Goal: Information Seeking & Learning: Learn about a topic

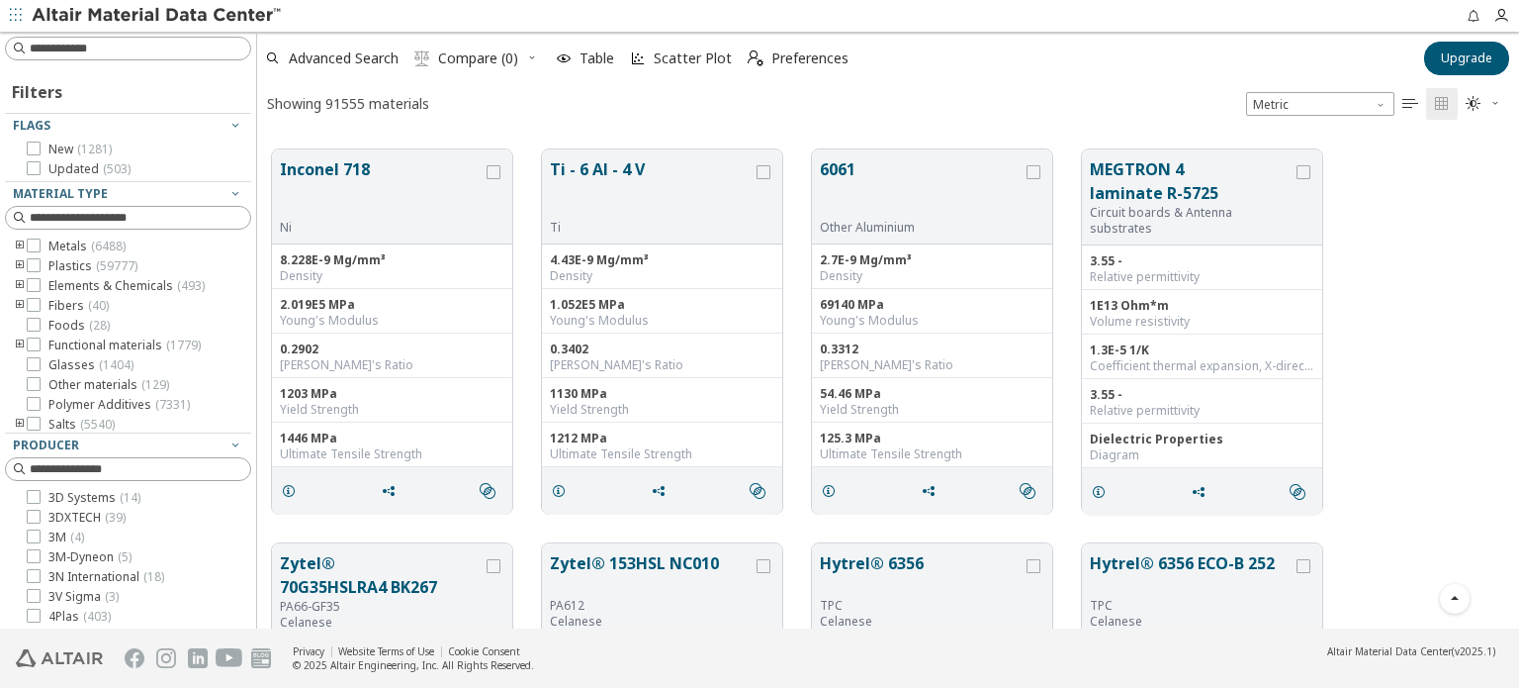
scroll to position [1880, 0]
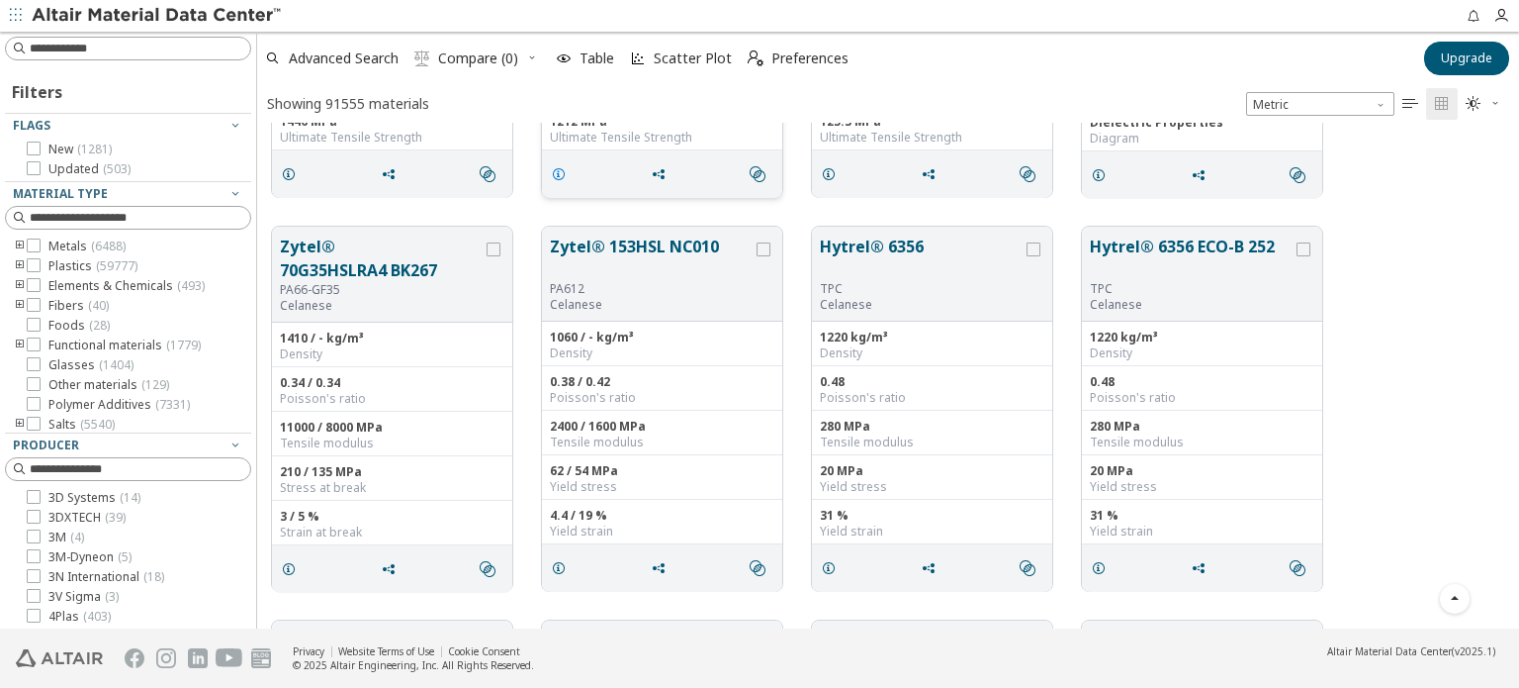
click at [566, 180] on icon "grid" at bounding box center [559, 174] width 16 height 16
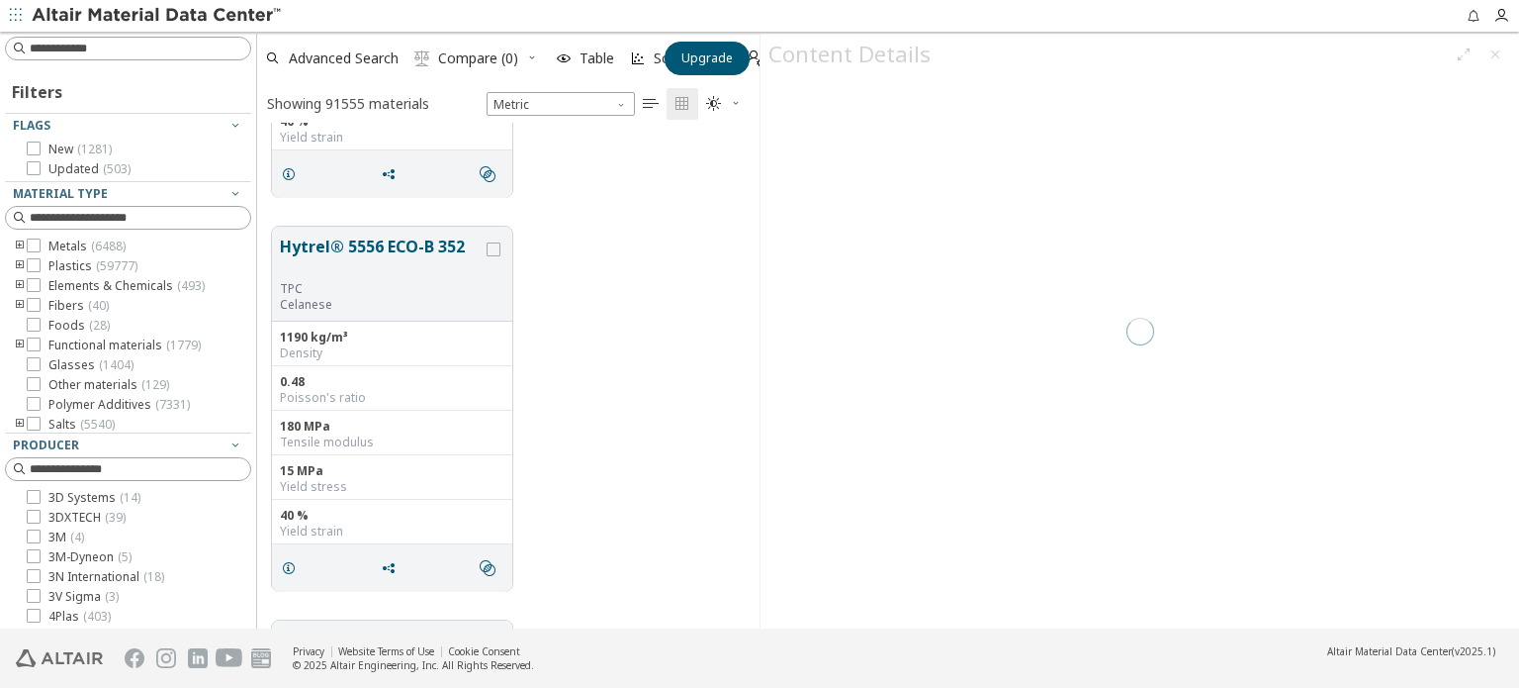
scroll to position [491, 487]
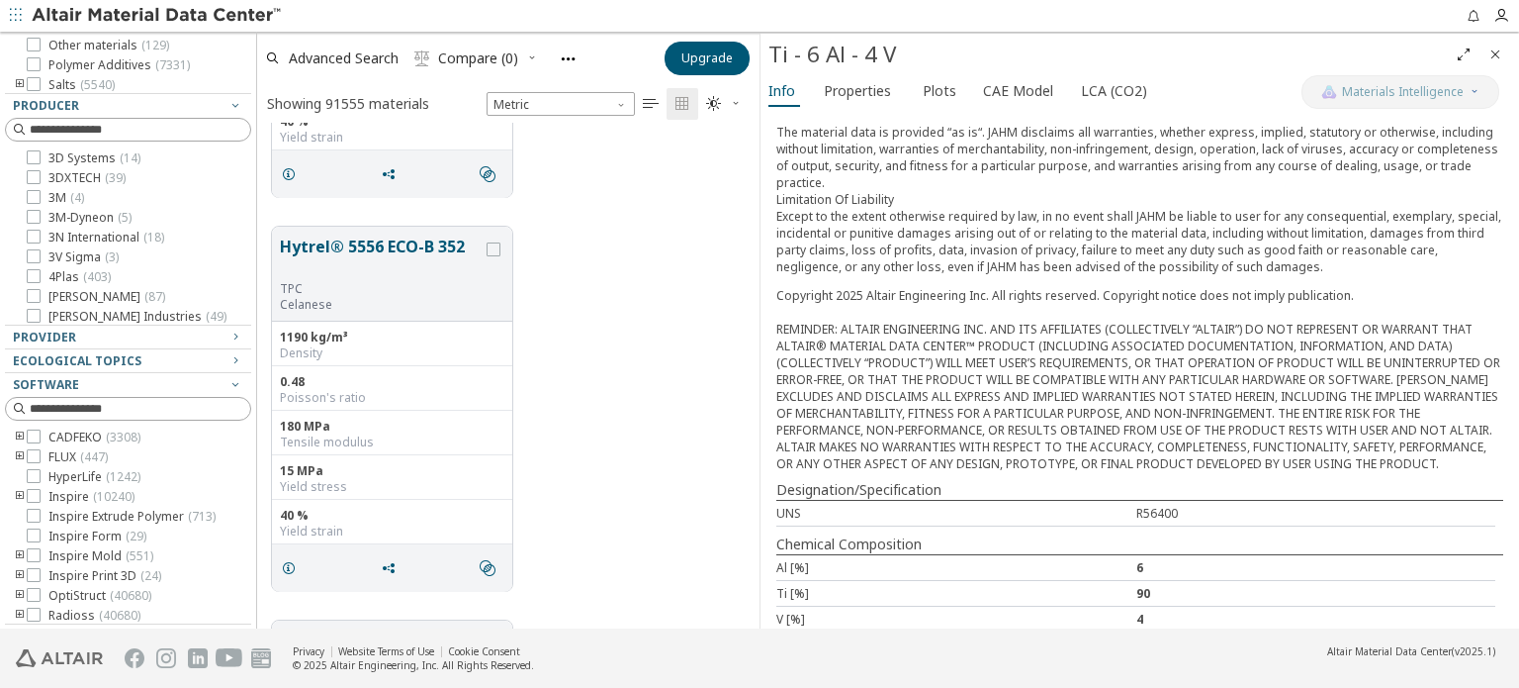
scroll to position [317, 0]
click at [1009, 103] on span "CAE Model" at bounding box center [1018, 91] width 70 height 32
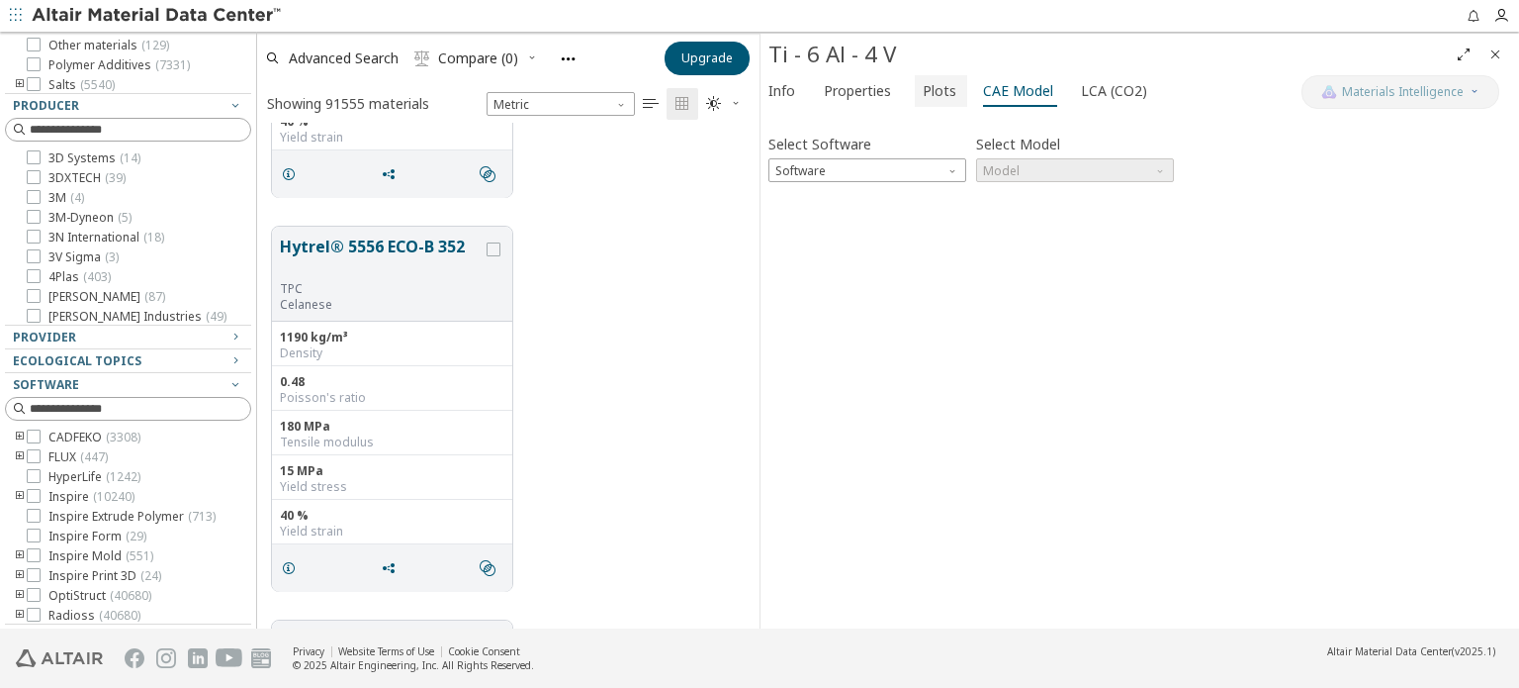
click at [931, 86] on span "Plots" at bounding box center [940, 91] width 34 height 32
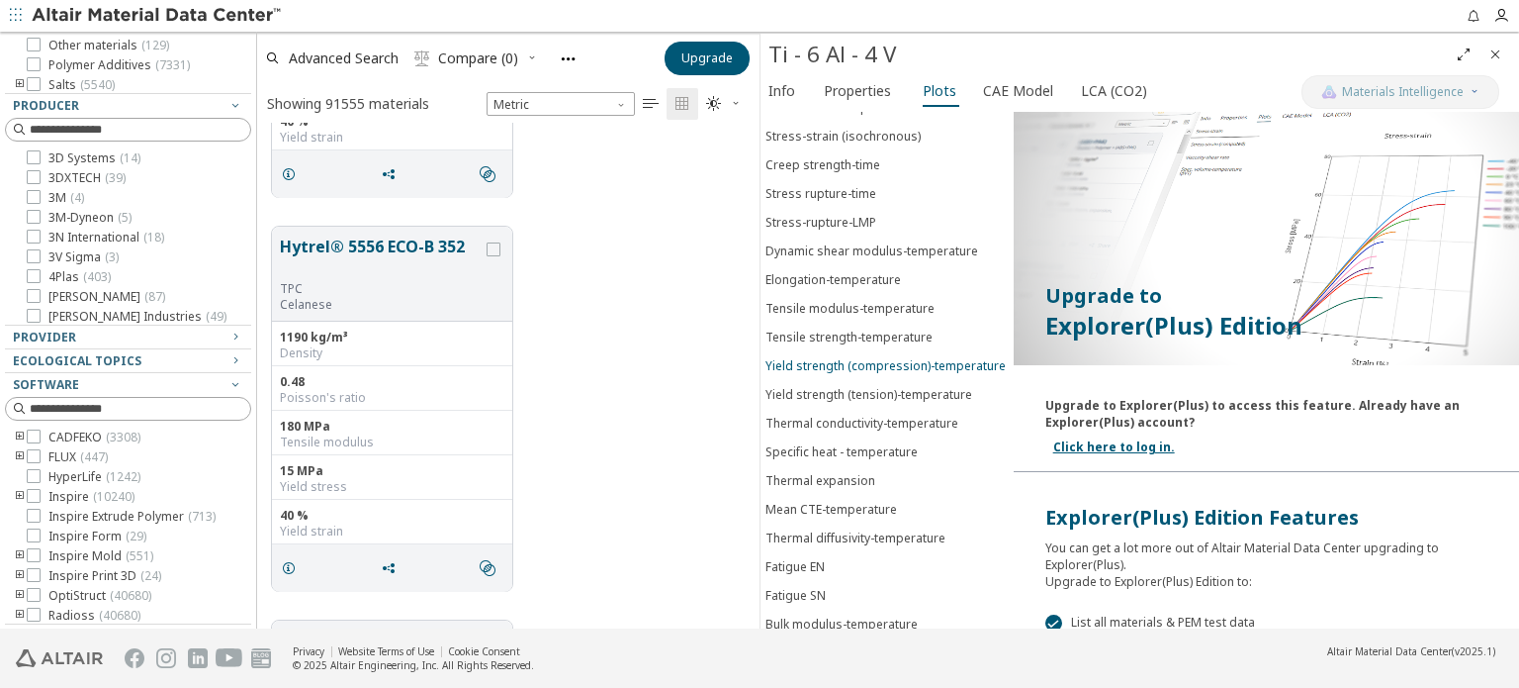
scroll to position [198, 0]
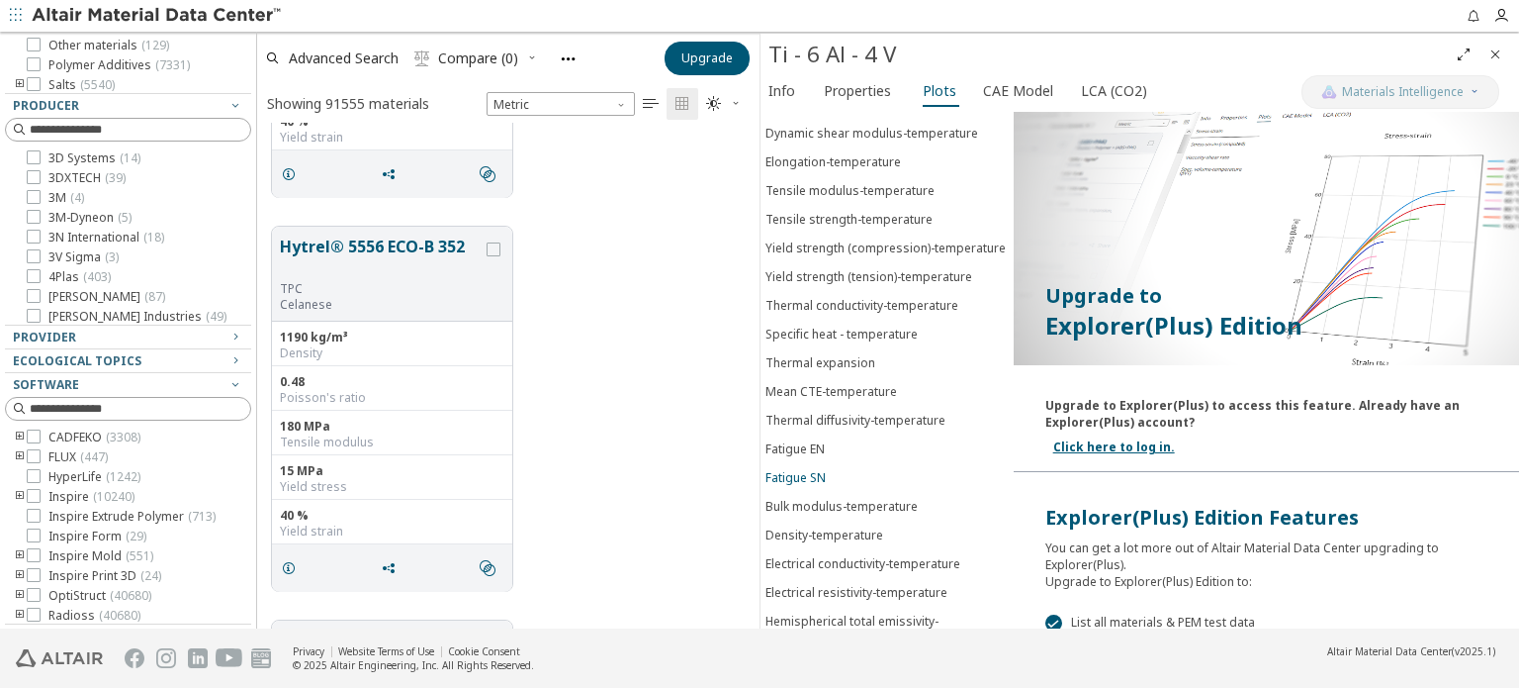
click at [826, 463] on button "Fatigue SN" at bounding box center [887, 477] width 253 height 29
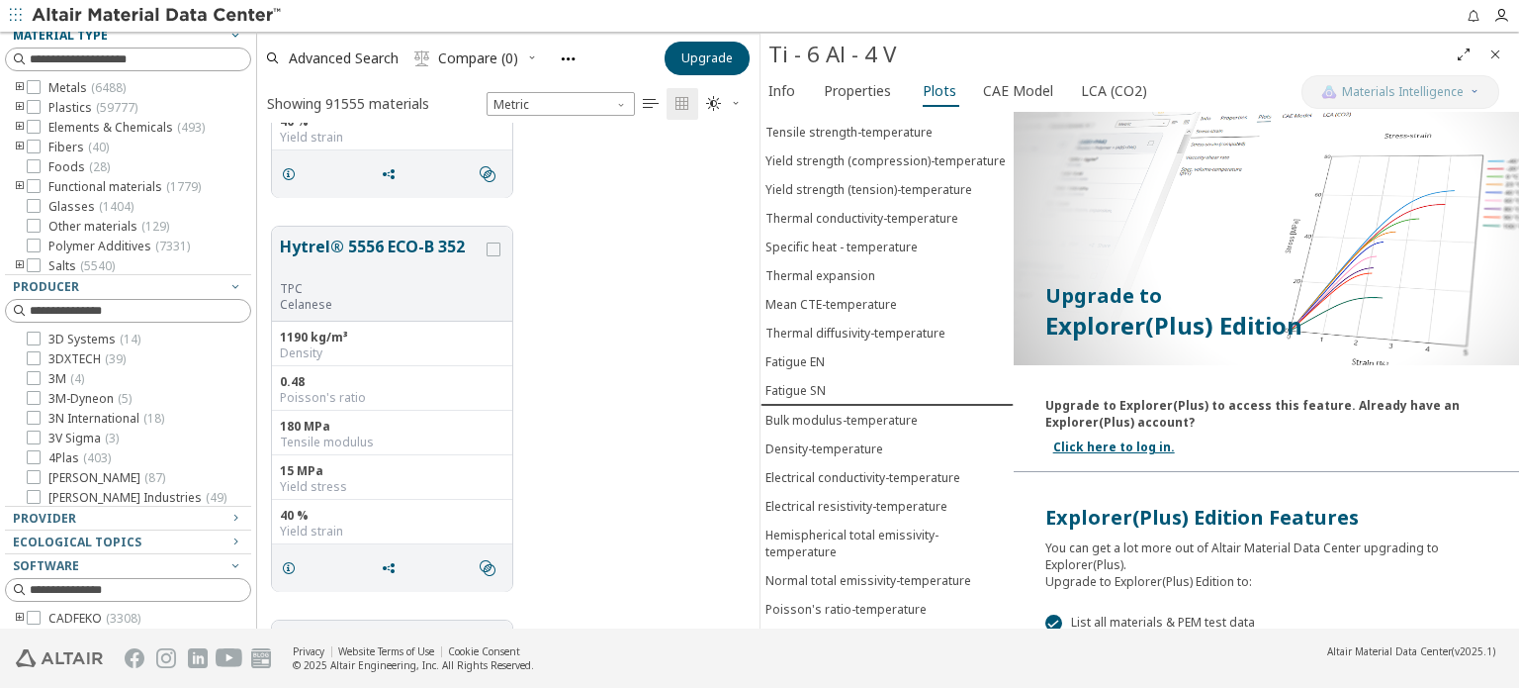
scroll to position [0, 0]
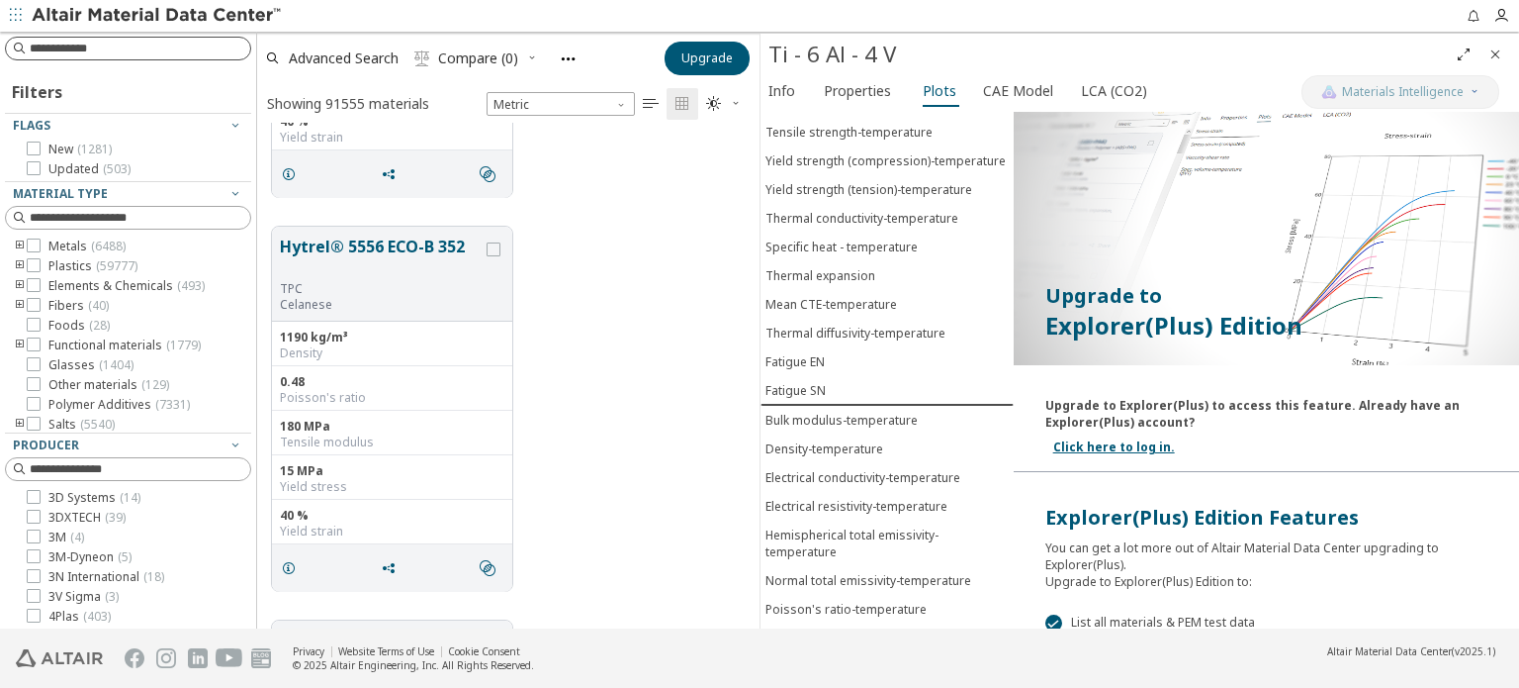
click at [87, 55] on input at bounding box center [140, 49] width 221 height 20
type input "*****"
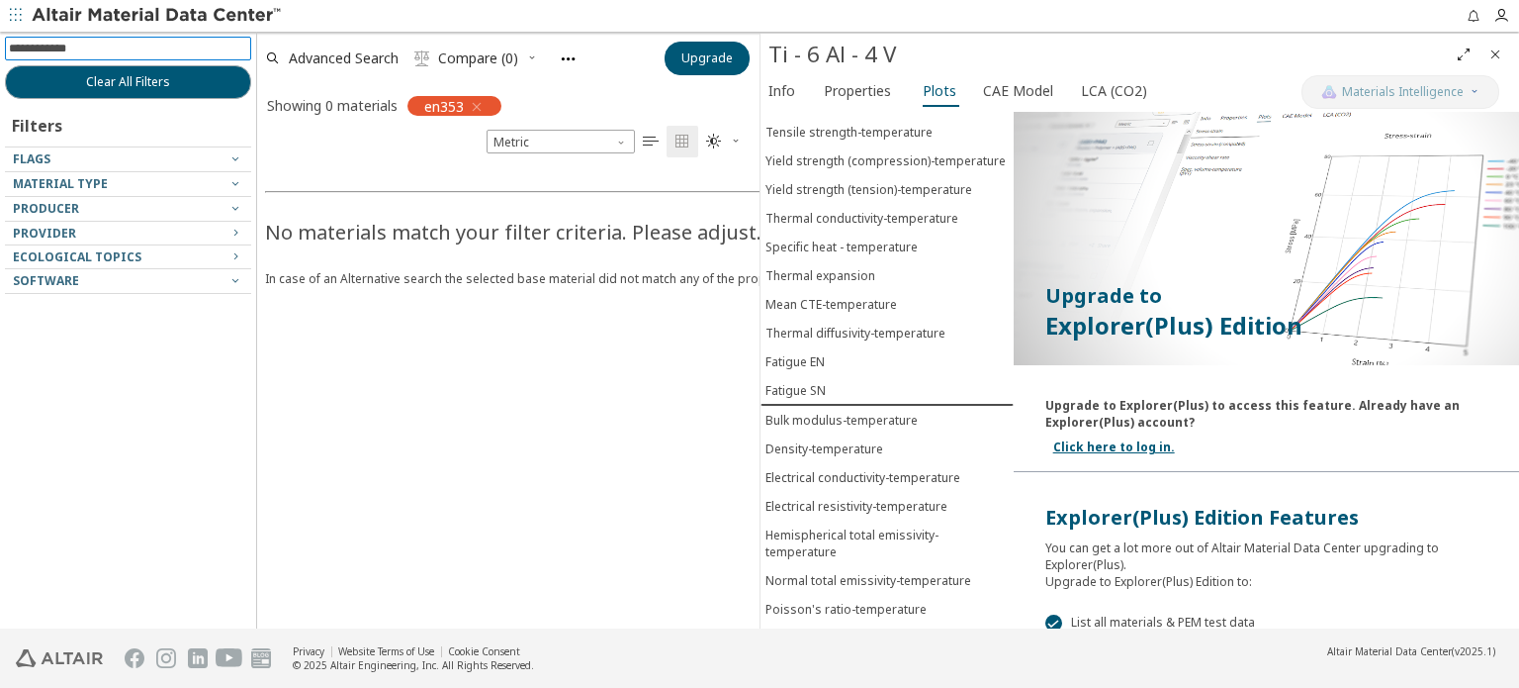
click at [145, 57] on input at bounding box center [130, 49] width 242 height 22
type input "********"
click at [474, 105] on icon "button" at bounding box center [477, 107] width 16 height 16
click at [194, 182] on div "Material Type" at bounding box center [120, 184] width 215 height 16
click at [594, 351] on div "No materials match your filter criteria. Please adjust. In case of an Alternati…" at bounding box center [1016, 392] width 1519 height 471
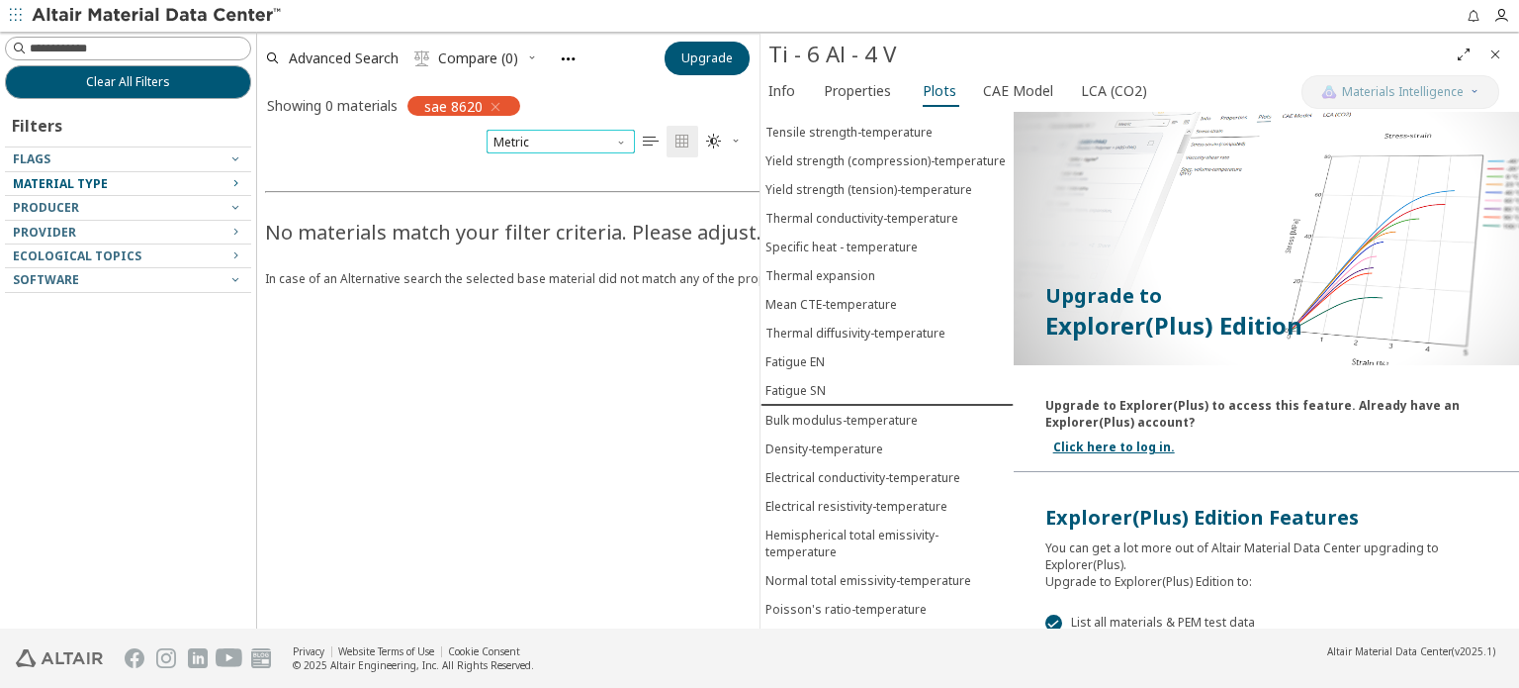
click at [602, 142] on span "Metric" at bounding box center [561, 142] width 148 height 24
click at [1496, 49] on icon "Close" at bounding box center [1496, 54] width 16 height 16
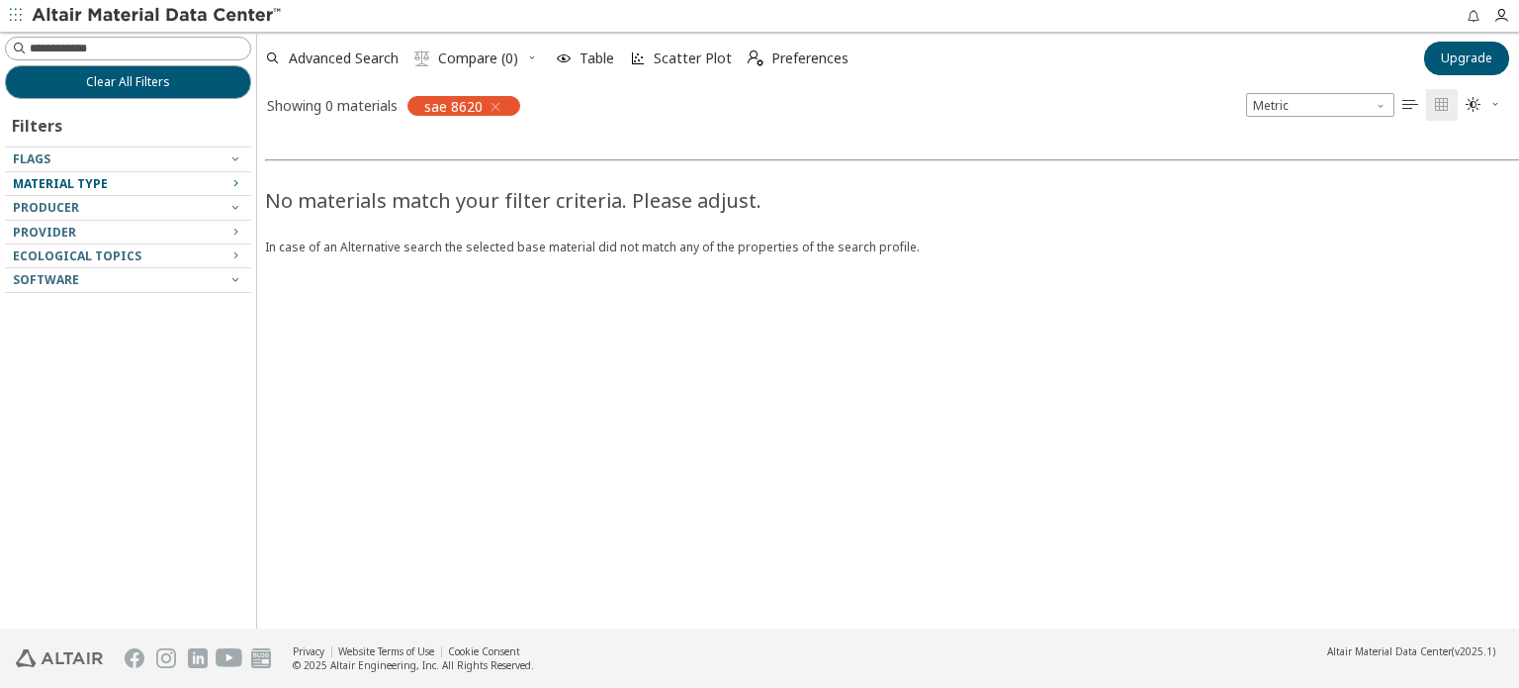
click at [491, 107] on icon "button" at bounding box center [496, 107] width 16 height 16
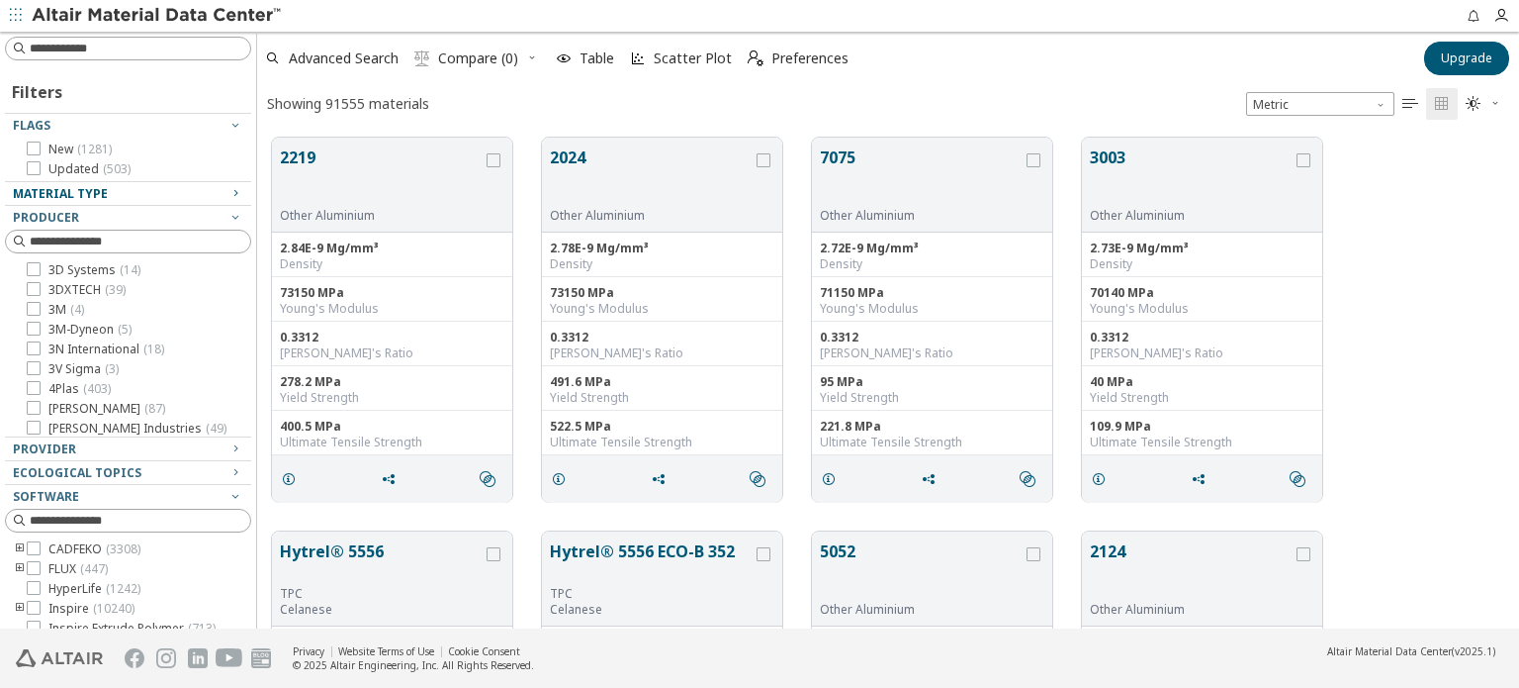
scroll to position [491, 1246]
click at [109, 44] on input at bounding box center [140, 49] width 221 height 20
type input "*******"
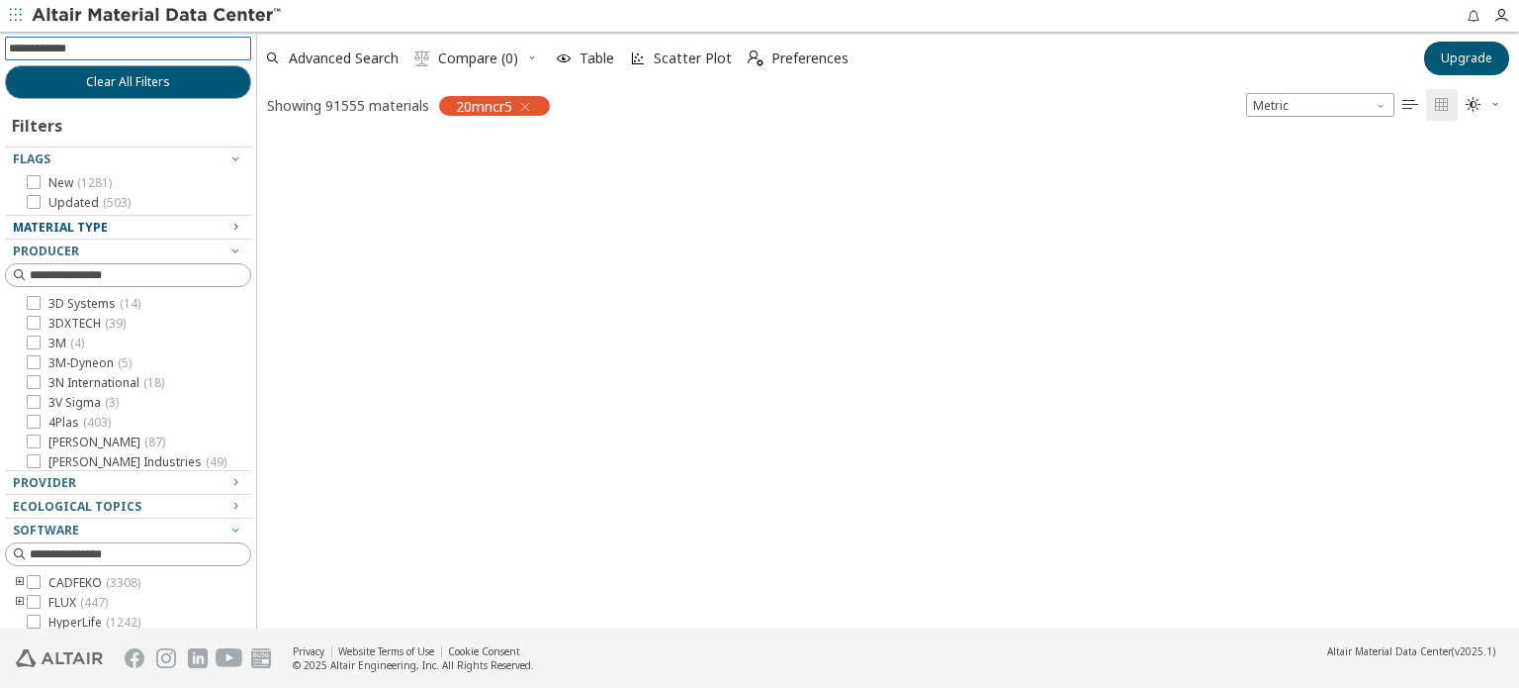
scroll to position [16, 16]
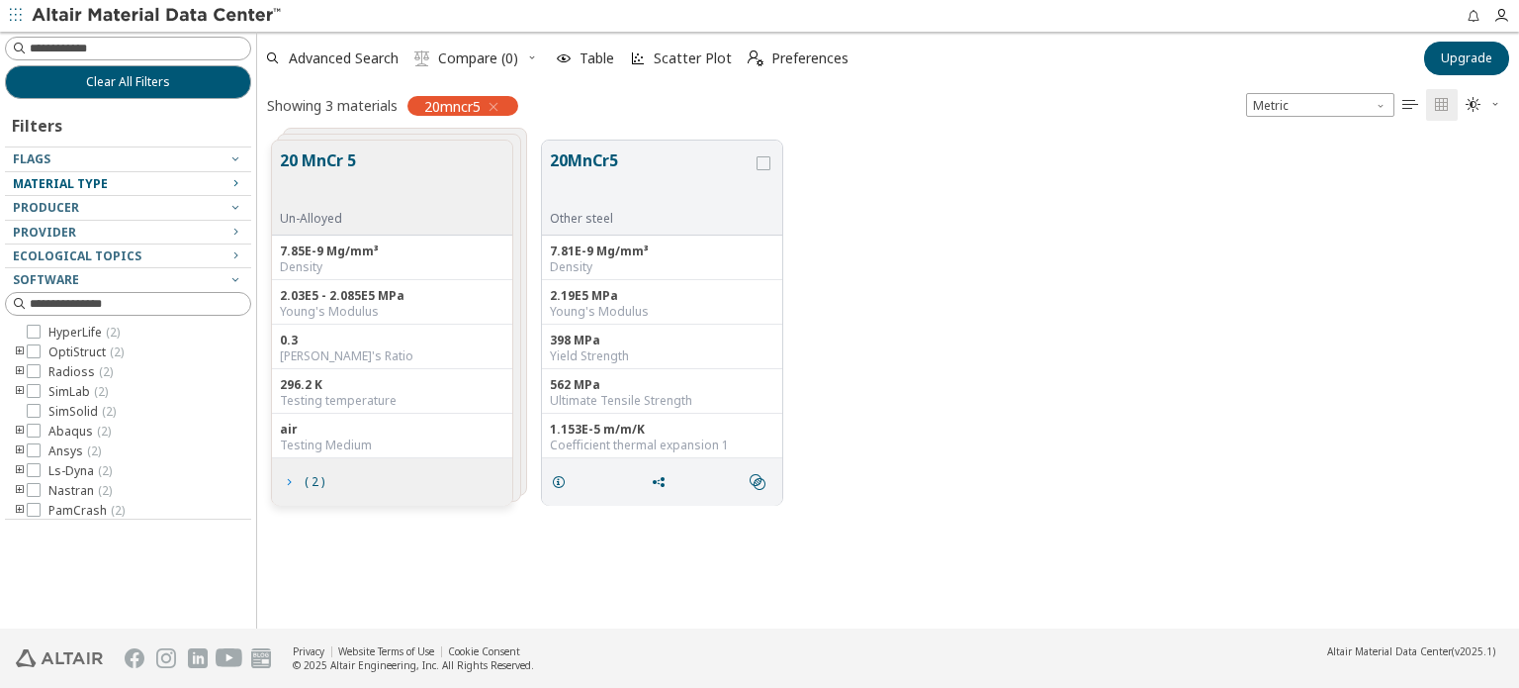
click at [287, 487] on icon "grid" at bounding box center [289, 482] width 16 height 16
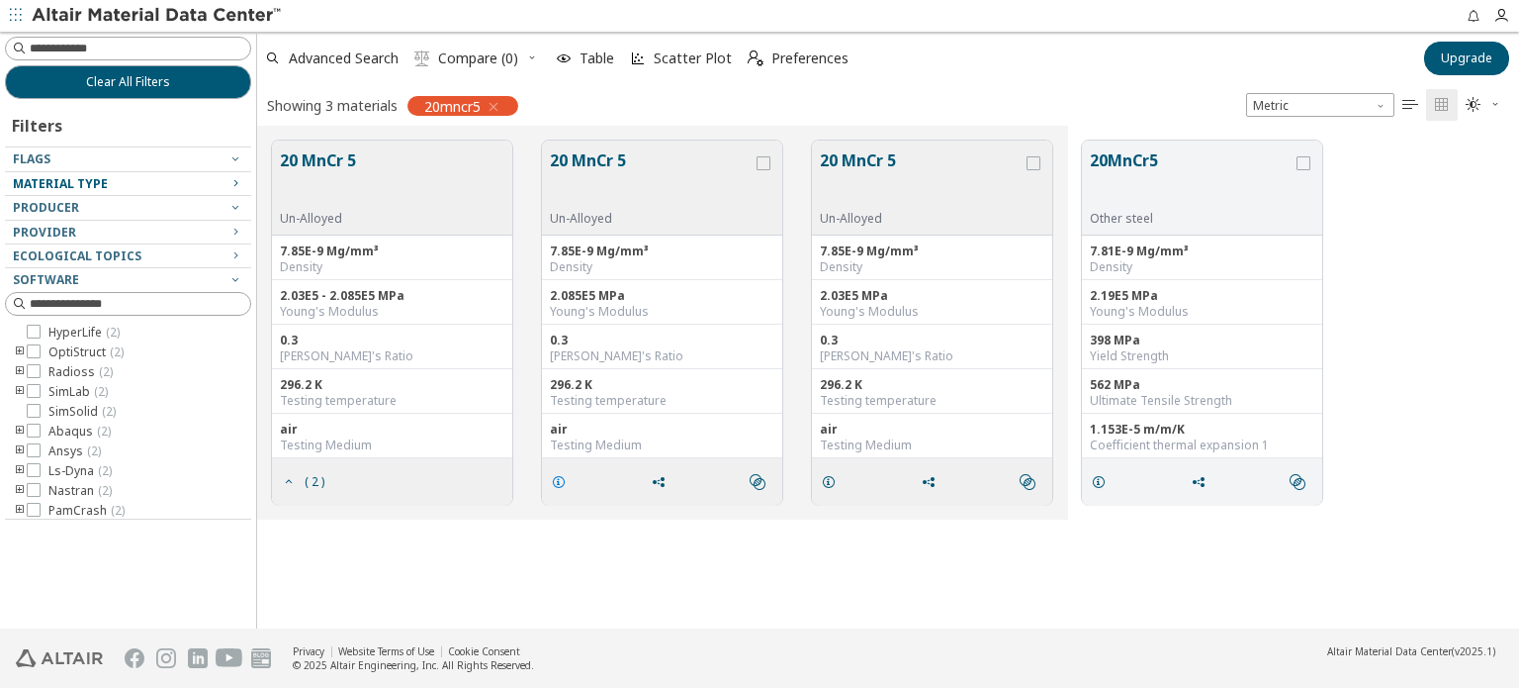
click at [555, 480] on icon "grid" at bounding box center [559, 482] width 16 height 16
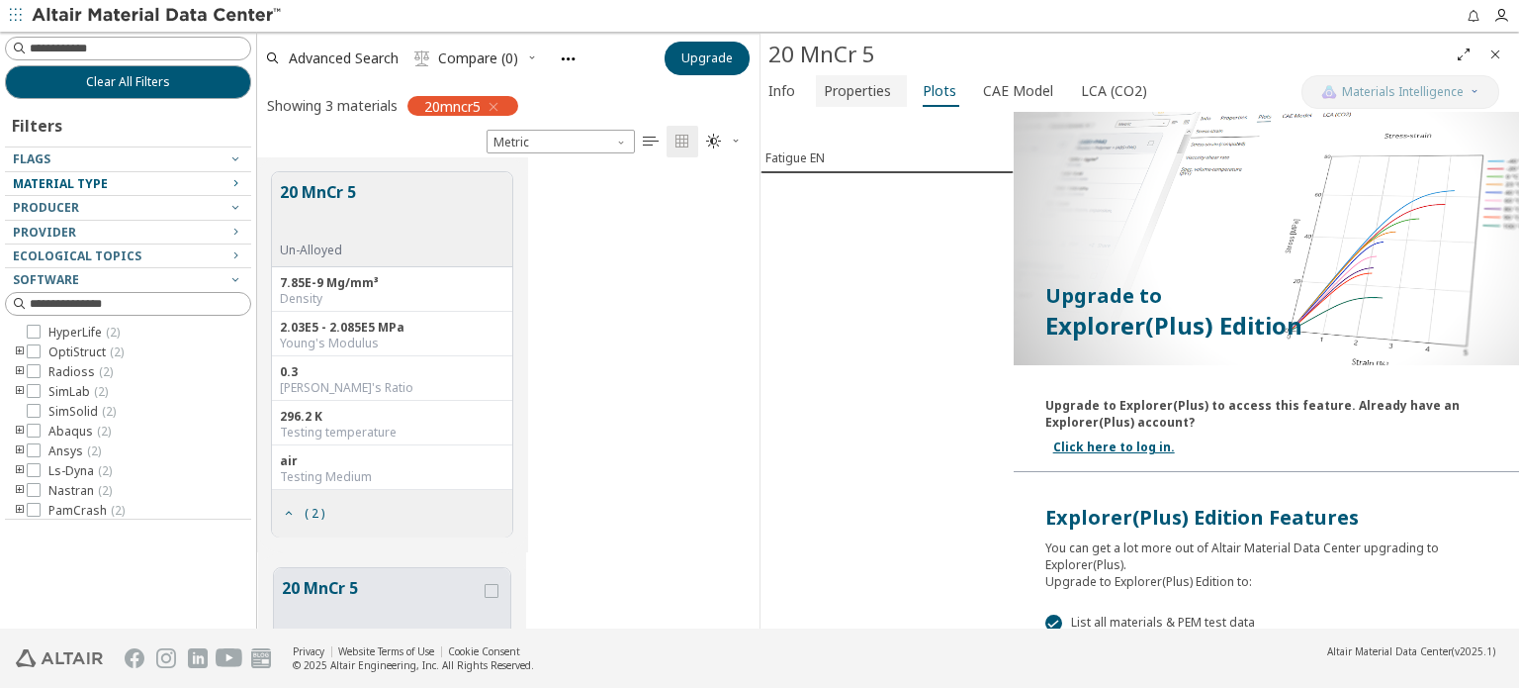
click at [881, 89] on span "Properties" at bounding box center [857, 91] width 67 height 32
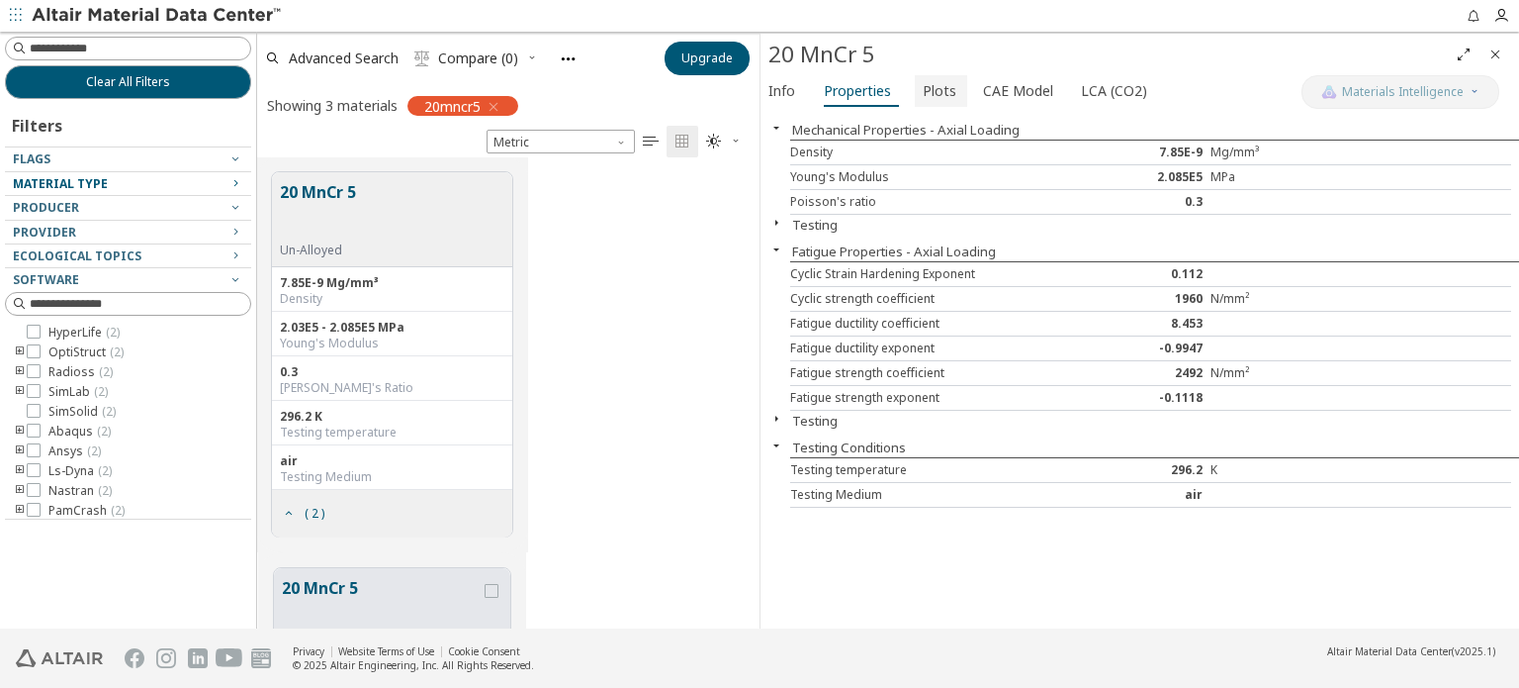
click at [926, 89] on span "Plots" at bounding box center [940, 91] width 34 height 32
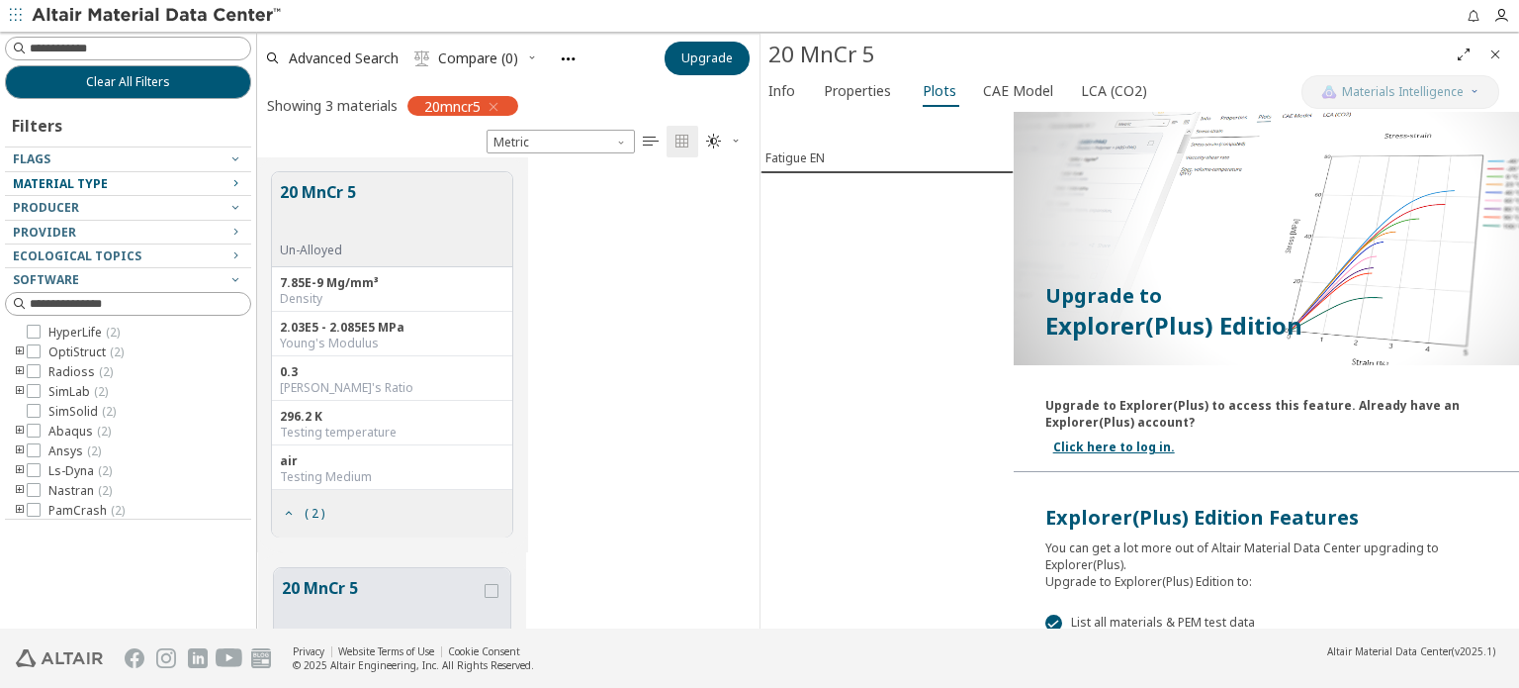
click at [833, 178] on div "Fatigue EN" at bounding box center [887, 370] width 253 height 516
click at [831, 161] on span "Fatigue EN" at bounding box center [887, 157] width 243 height 17
click at [612, 399] on div "20 MnCr 5 Un-Alloyed 7.85E-9 Mg/mm³ Density 2.03E5 - 2.085E5 MPa Young's Modulu…" at bounding box center [508, 354] width 503 height 394
click at [1497, 64] on span "Close" at bounding box center [1496, 55] width 24 height 32
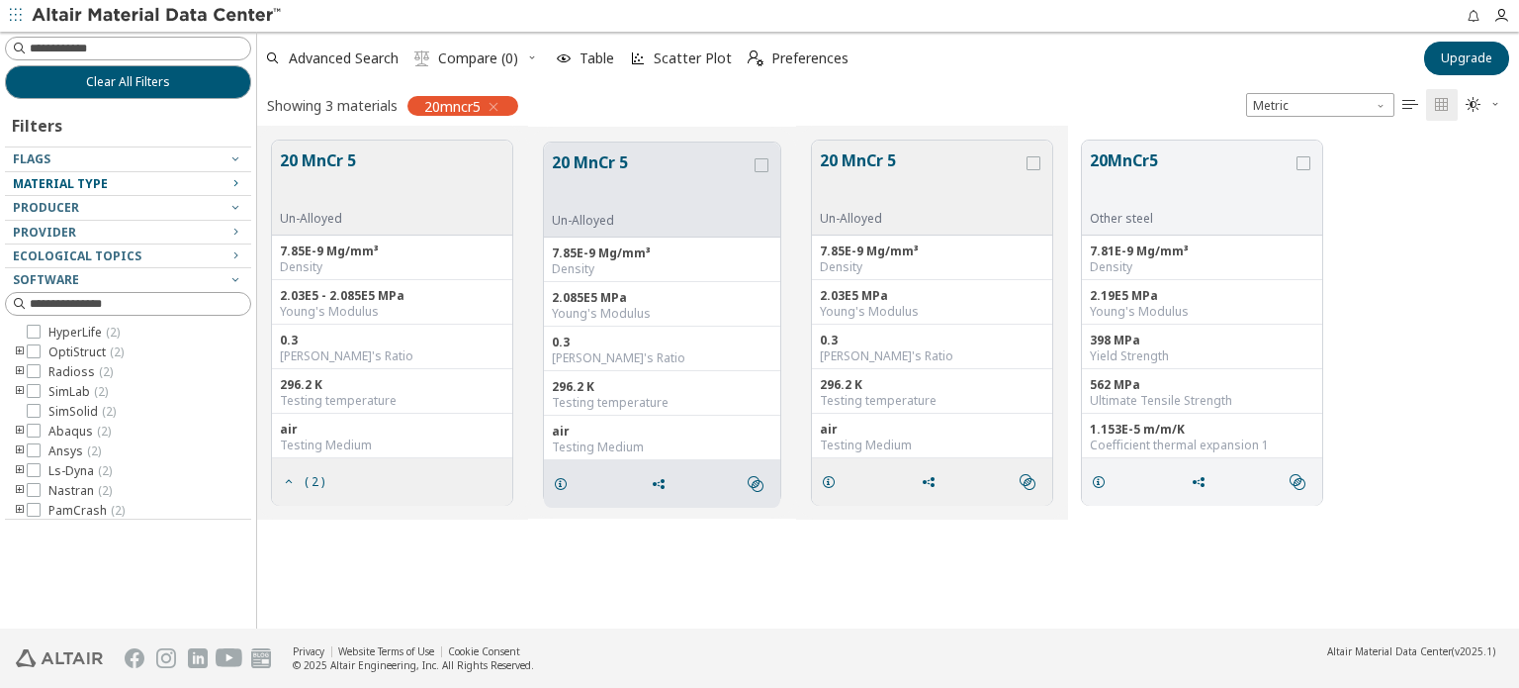
click at [917, 324] on div "0.3 [PERSON_NAME]'s Ratio" at bounding box center [932, 346] width 240 height 45
click at [917, 145] on div "20 MnCr 5 Un-Alloyed" at bounding box center [932, 187] width 240 height 95
click at [1140, 172] on button "20MnCr5" at bounding box center [1191, 179] width 203 height 62
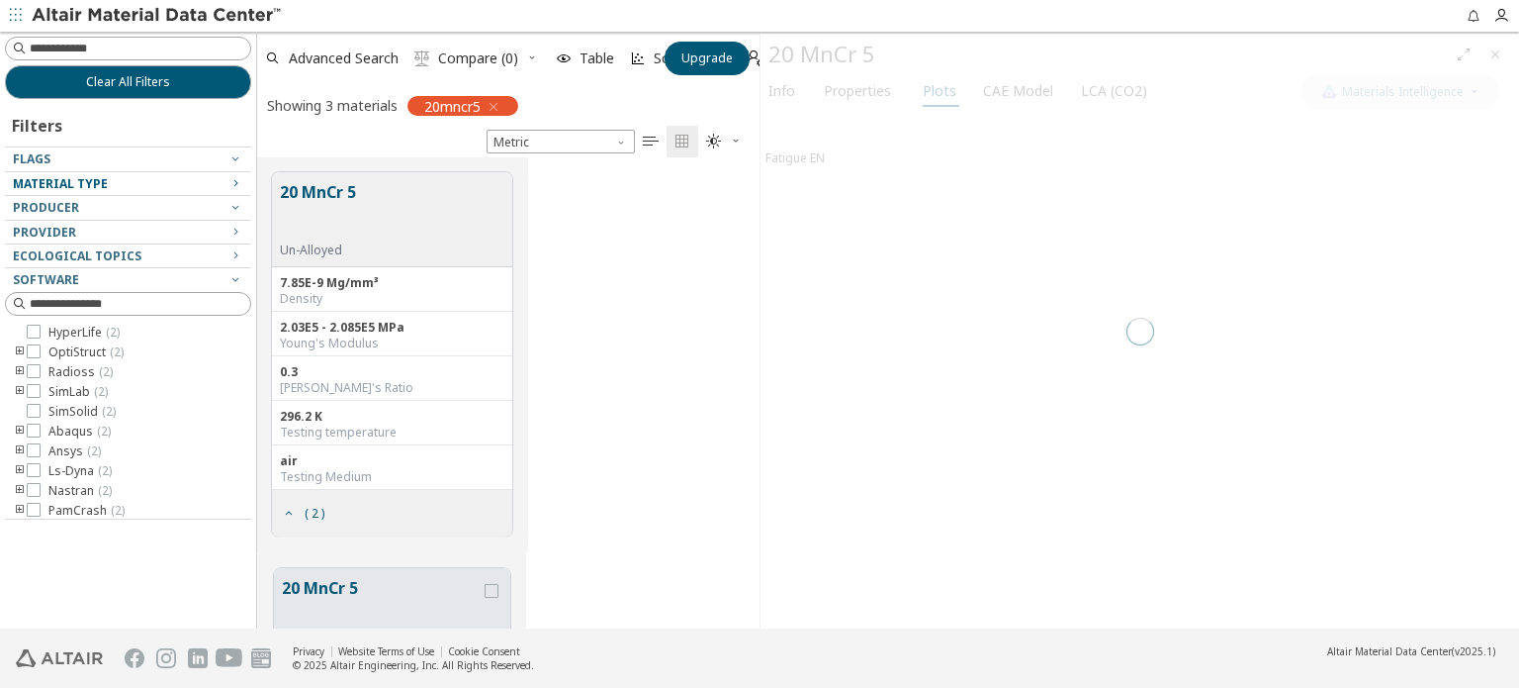
scroll to position [457, 487]
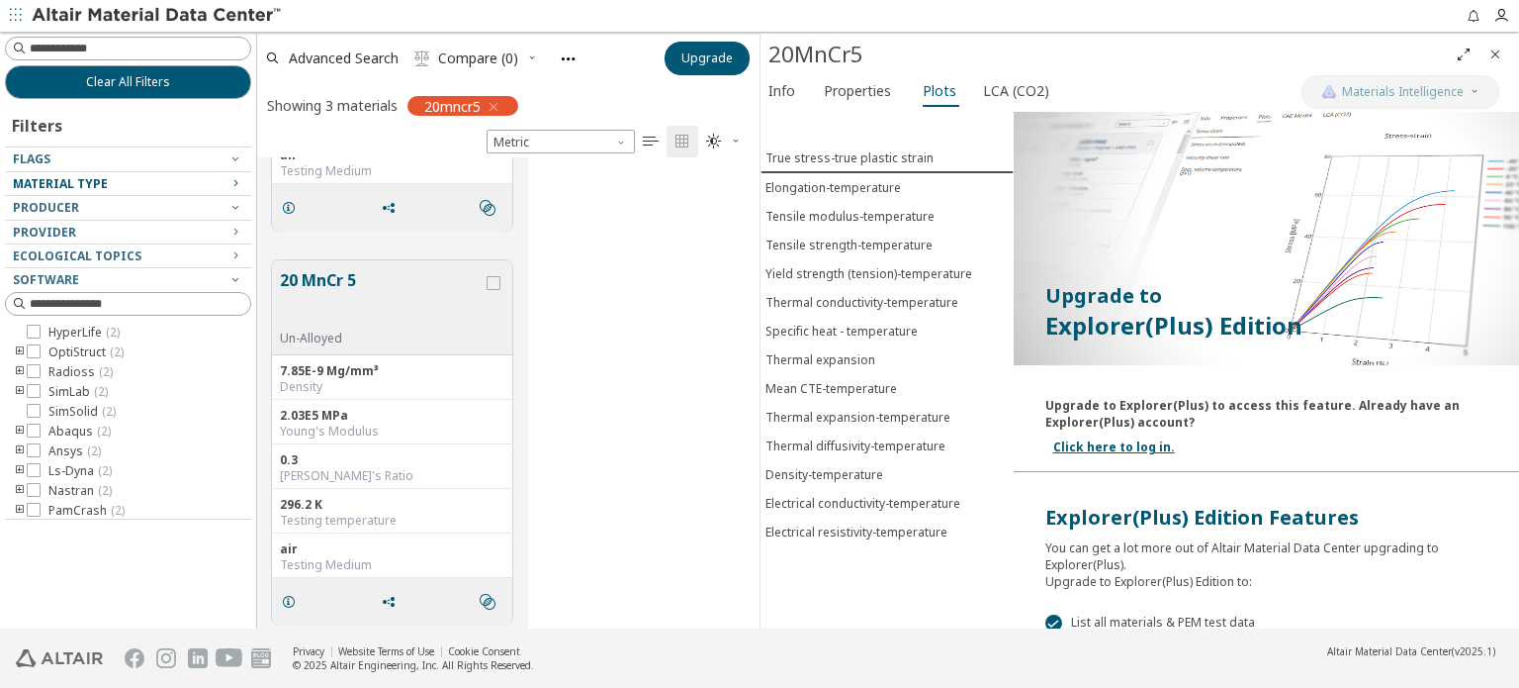
scroll to position [806, 0]
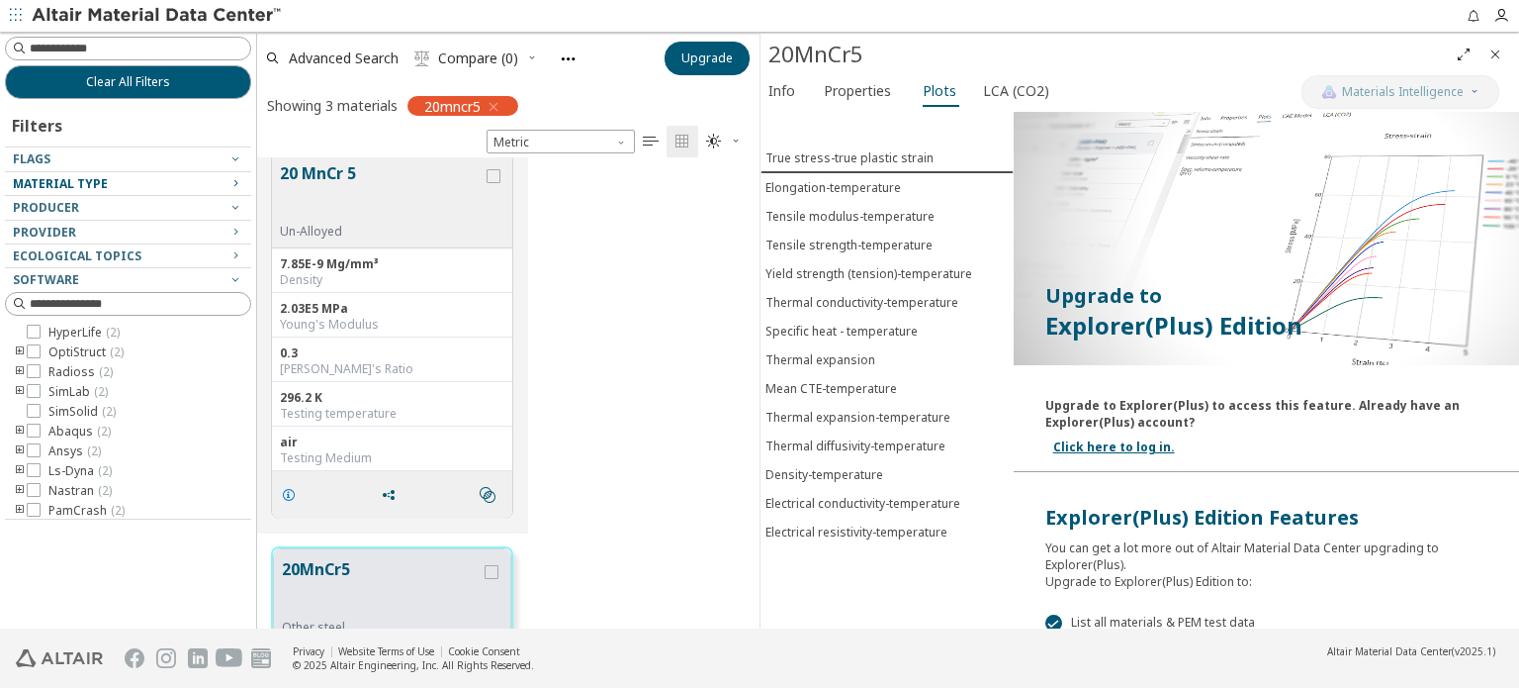
click at [292, 490] on icon "grid" at bounding box center [289, 495] width 16 height 16
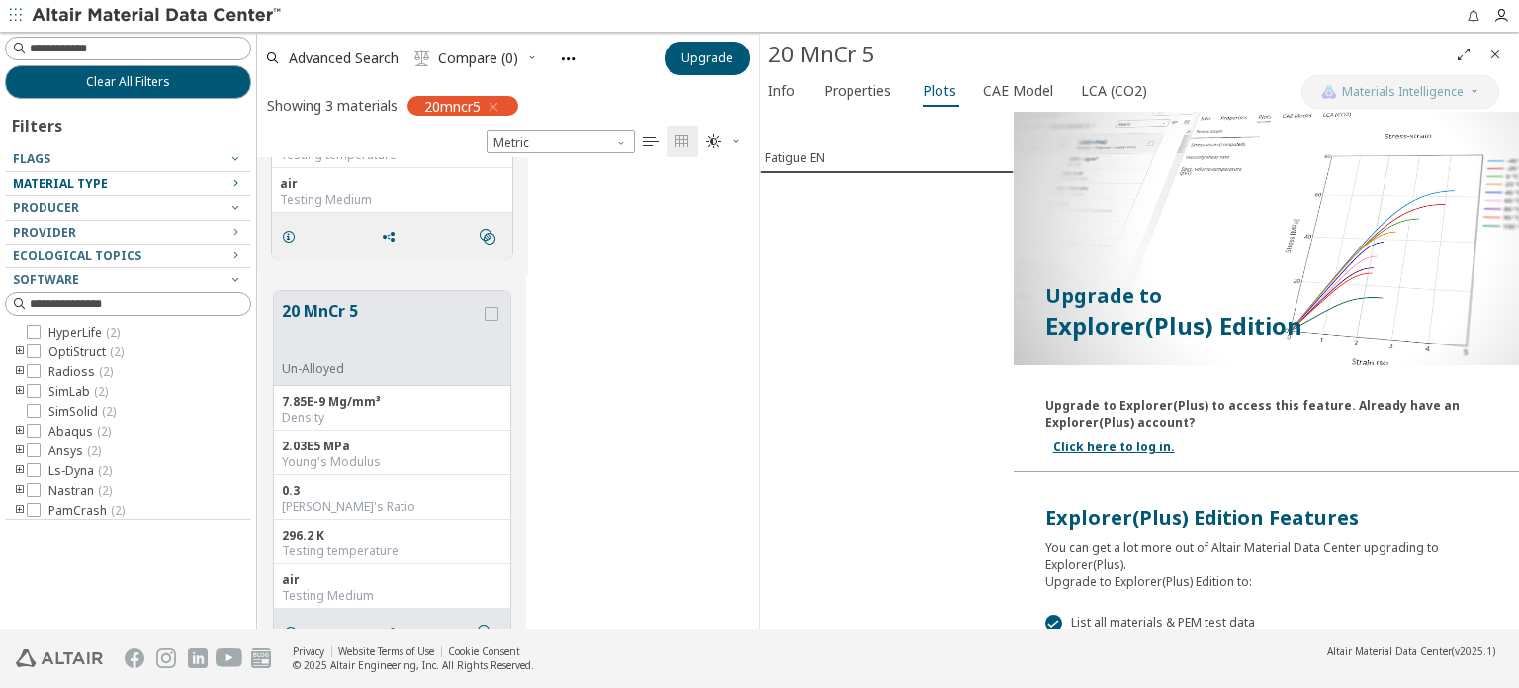
scroll to position [510, 0]
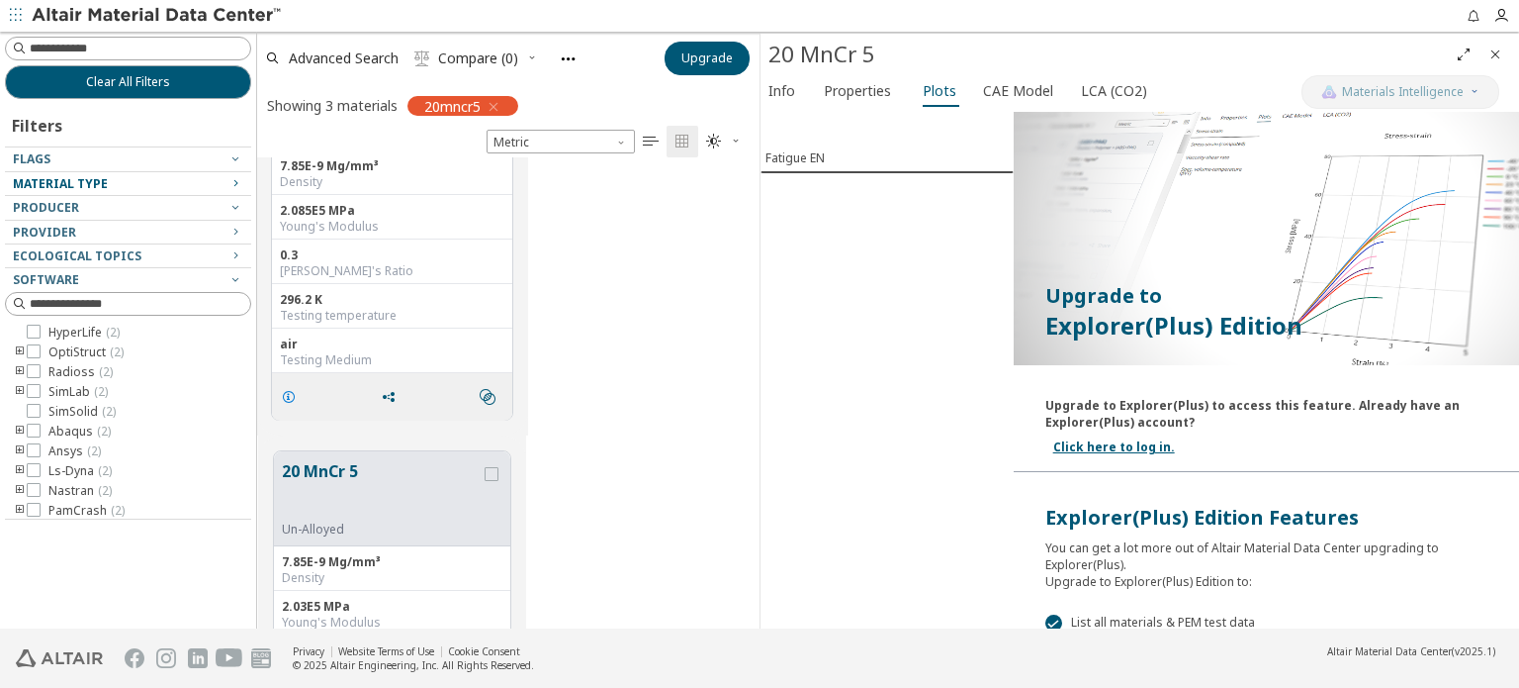
click at [295, 389] on icon "grid" at bounding box center [289, 397] width 16 height 16
